Goal: Task Accomplishment & Management: Use online tool/utility

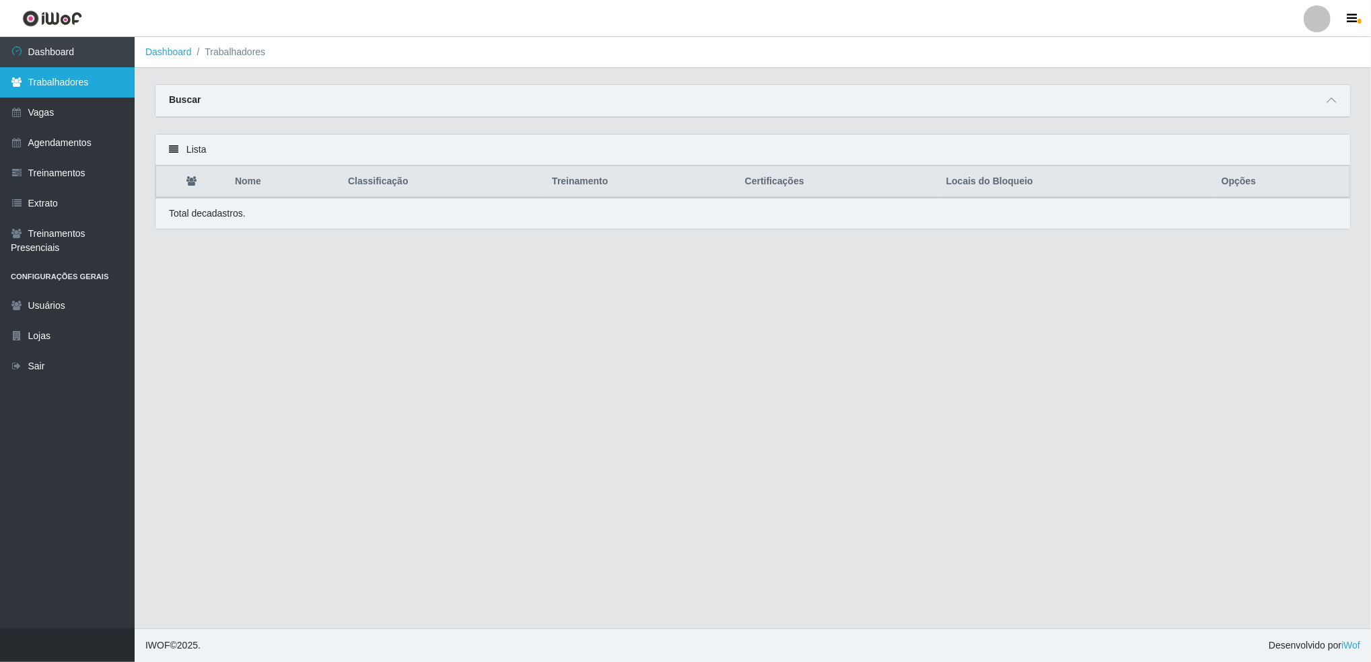
click at [66, 75] on link "Trabalhadores" at bounding box center [67, 82] width 135 height 30
click at [67, 58] on link "Dashboard" at bounding box center [67, 52] width 135 height 30
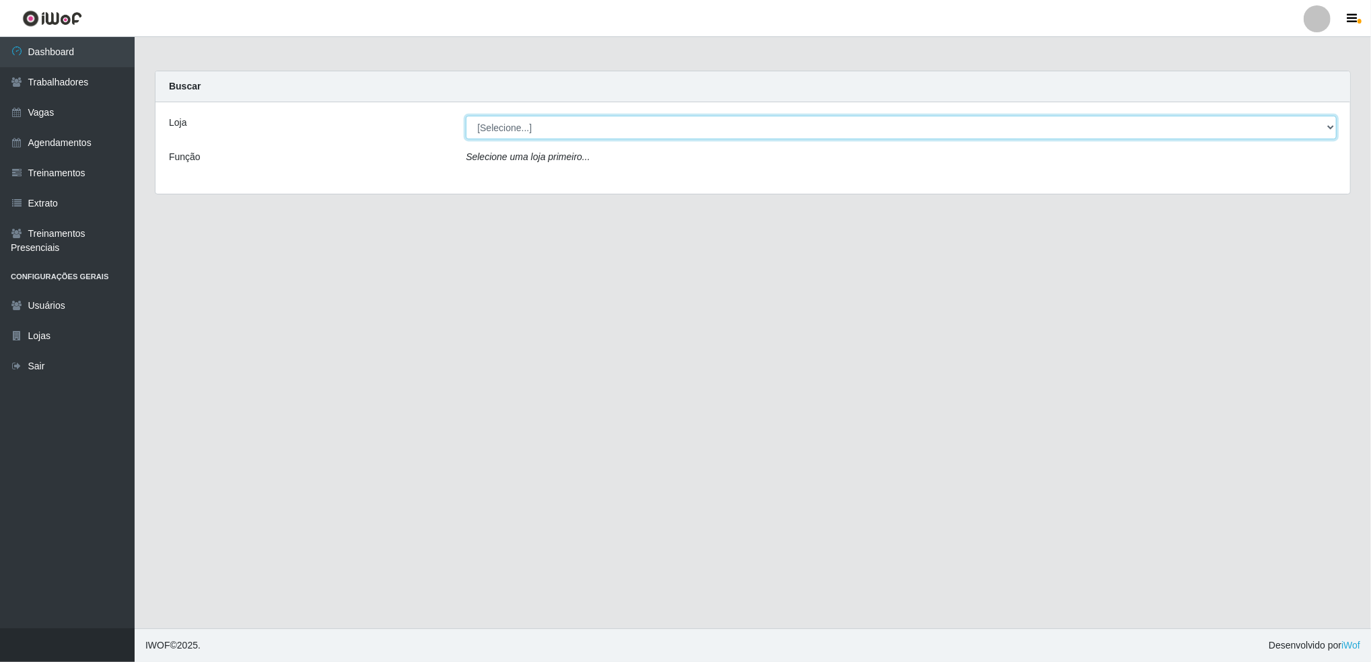
click at [643, 137] on select "[Selecione...] Jaguaribe Grill Restaurante" at bounding box center [901, 128] width 871 height 24
click at [630, 188] on div "Loja [Selecione...] Jaguaribe Grill Restaurante Função Selecione uma loja prime…" at bounding box center [752, 148] width 1194 height 92
click at [639, 133] on select "[Selecione...] Jaguaribe Grill Restaurante" at bounding box center [901, 128] width 871 height 24
click at [620, 188] on div "Loja [Selecione...] Jaguaribe Grill Restaurante Função Selecione uma loja prime…" at bounding box center [752, 148] width 1194 height 92
click at [635, 128] on select "[Selecione...] Jaguaribe Grill Restaurante" at bounding box center [901, 128] width 871 height 24
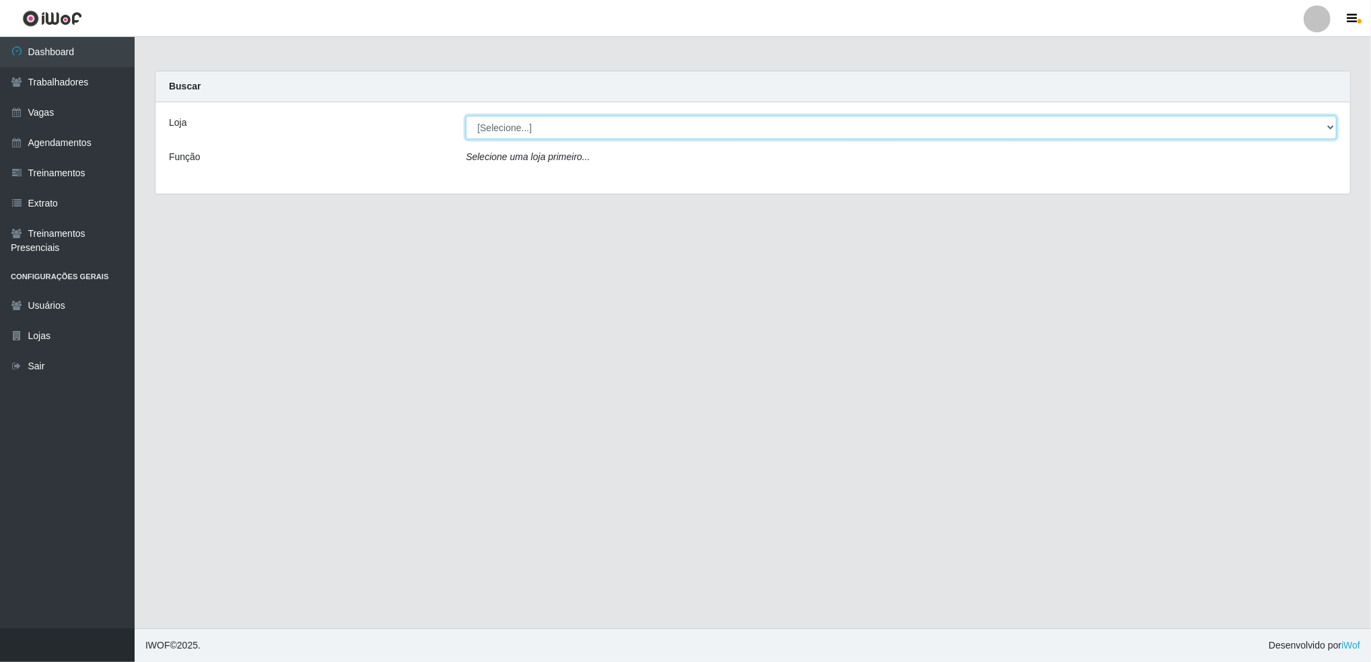
select select "311"
click at [466, 116] on select "[Selecione...] Jaguaribe Grill Restaurante" at bounding box center [901, 128] width 871 height 24
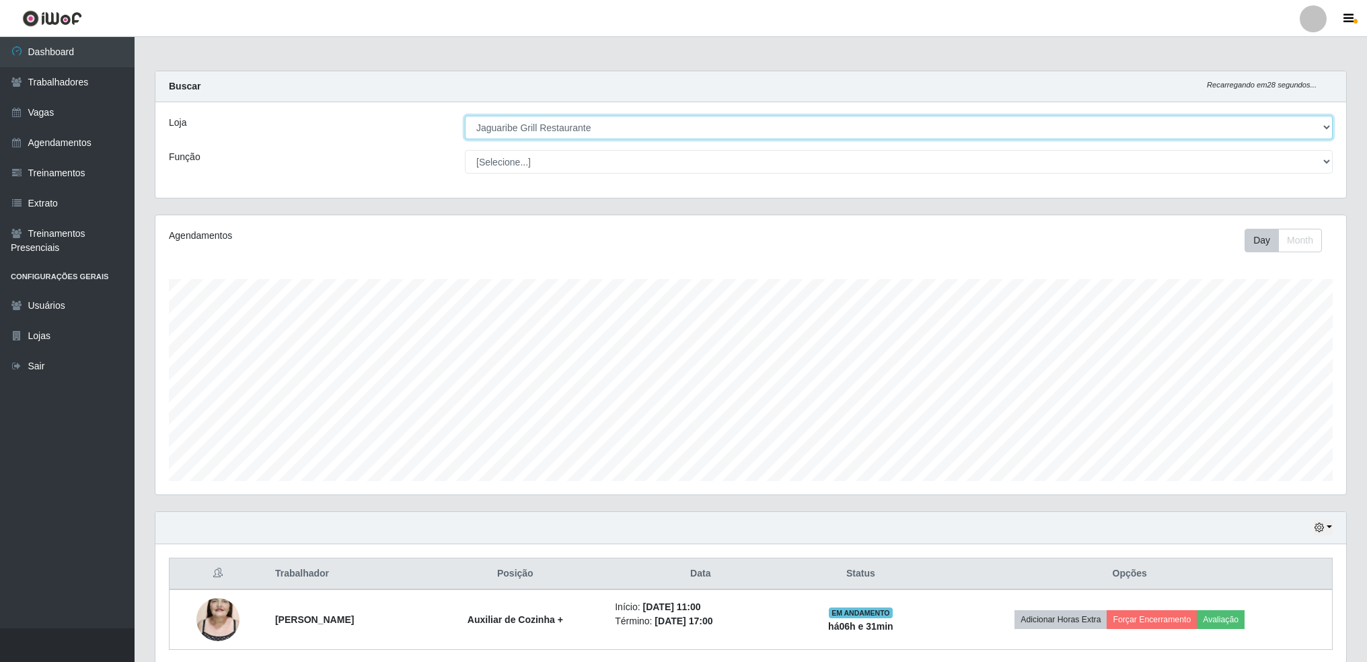
scroll to position [51, 0]
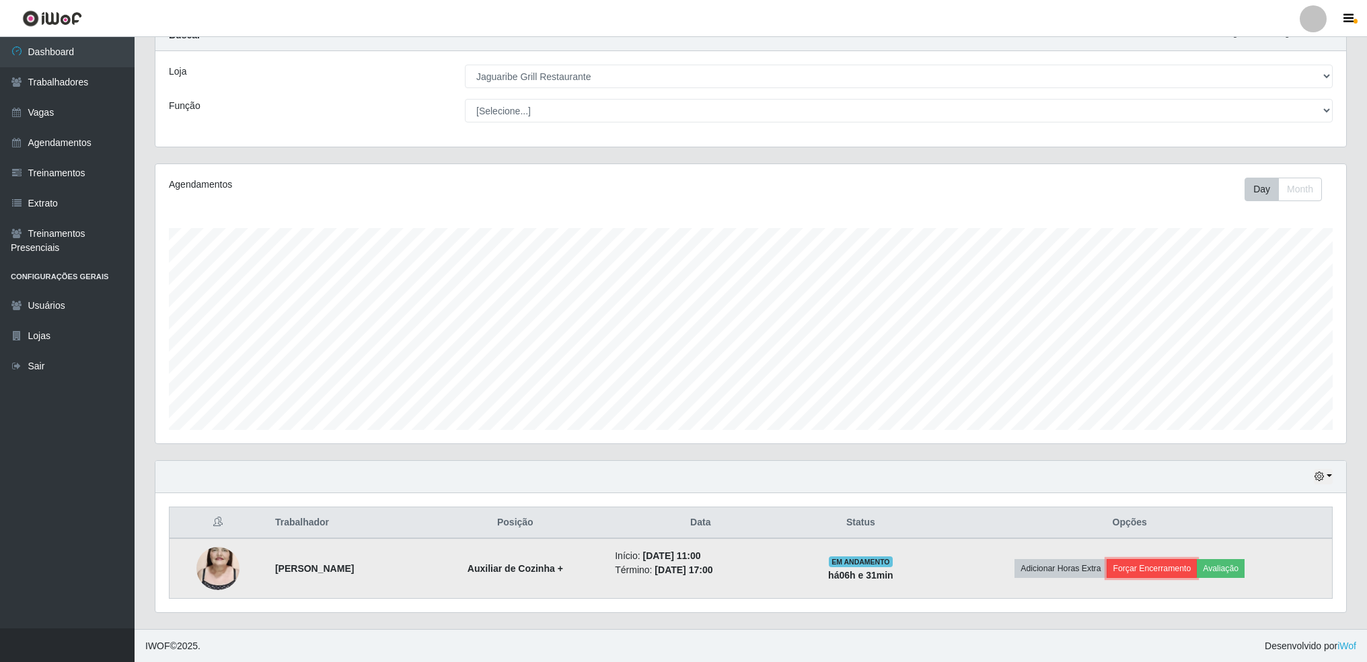
click at [1167, 565] on button "Forçar Encerramento" at bounding box center [1152, 568] width 90 height 19
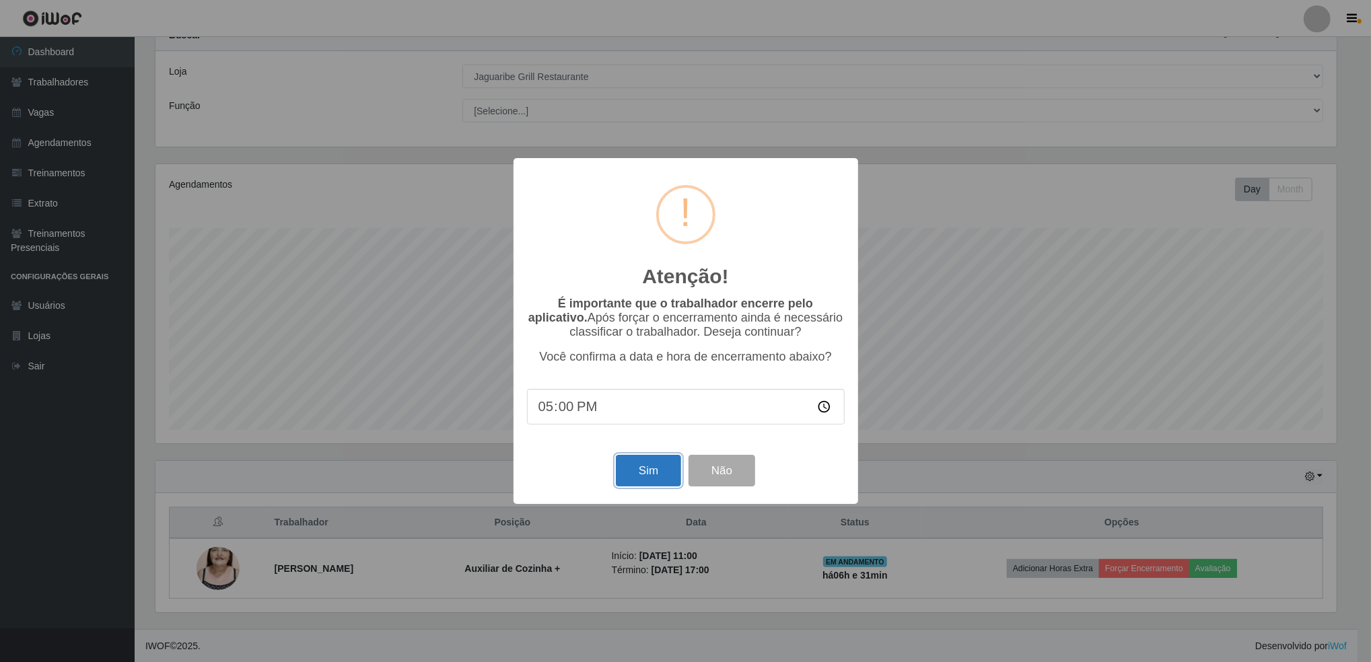
click at [648, 471] on button "Sim" at bounding box center [648, 471] width 65 height 32
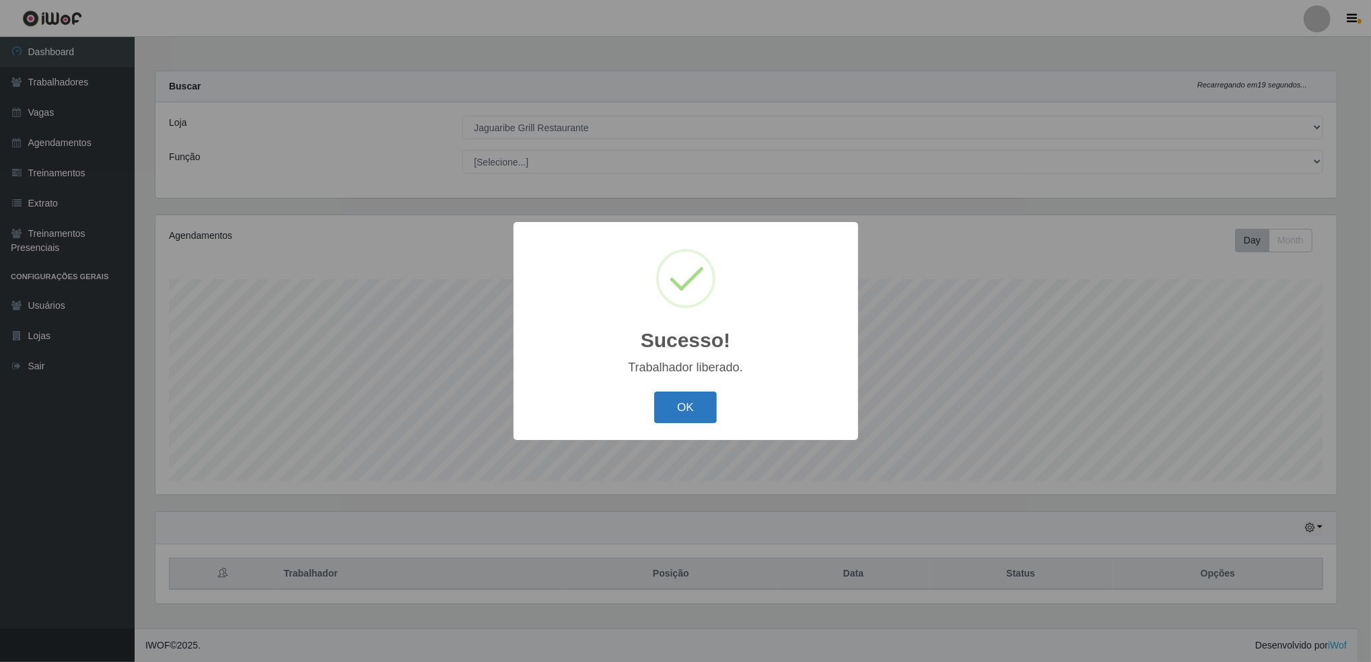
click at [686, 415] on button "OK" at bounding box center [685, 408] width 63 height 32
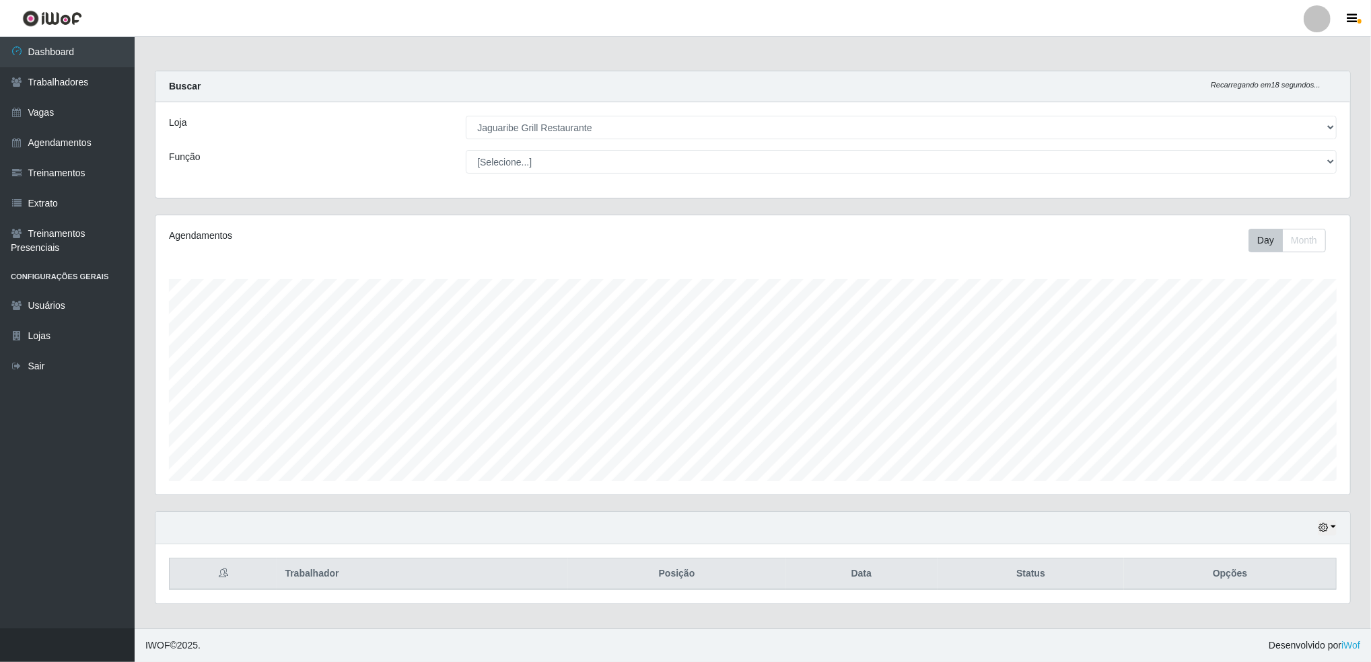
scroll to position [279, 1195]
